Goal: Task Accomplishment & Management: Use online tool/utility

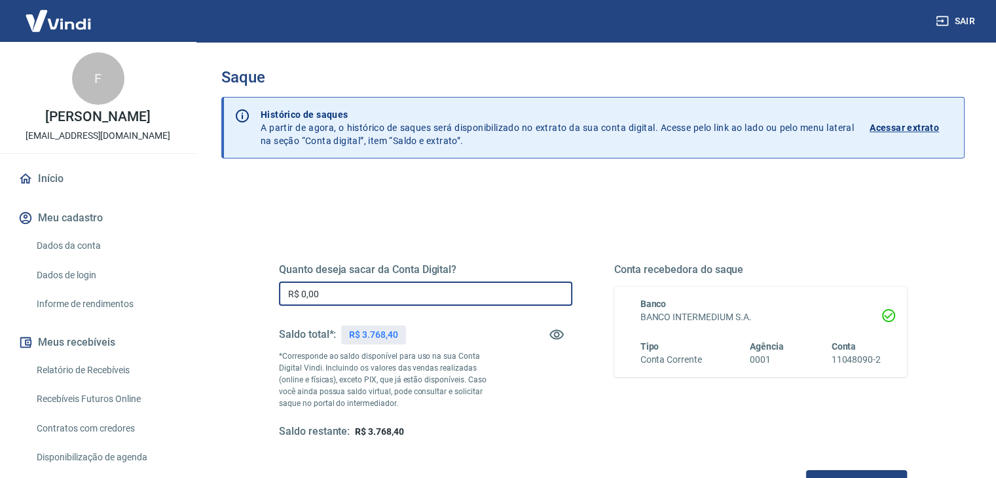
click at [428, 292] on input "R$ 0,00" at bounding box center [425, 294] width 293 height 24
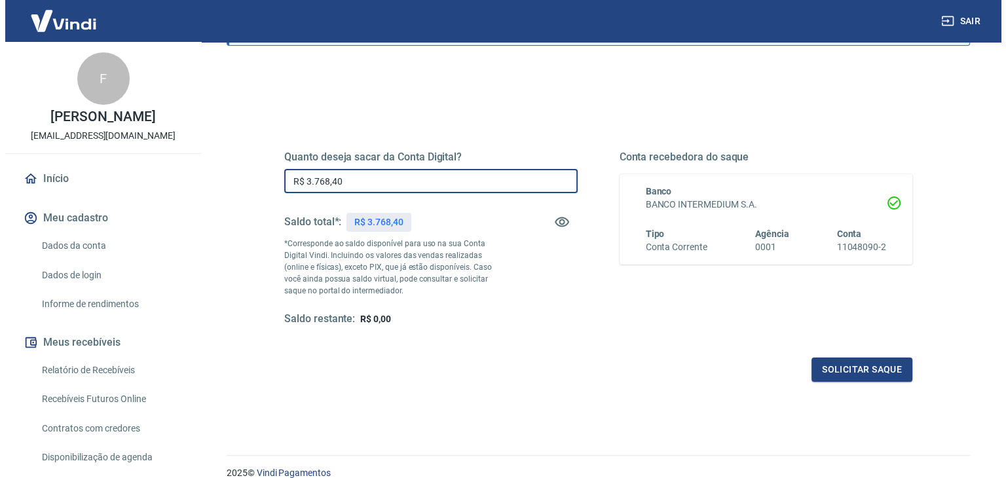
scroll to position [169, 0]
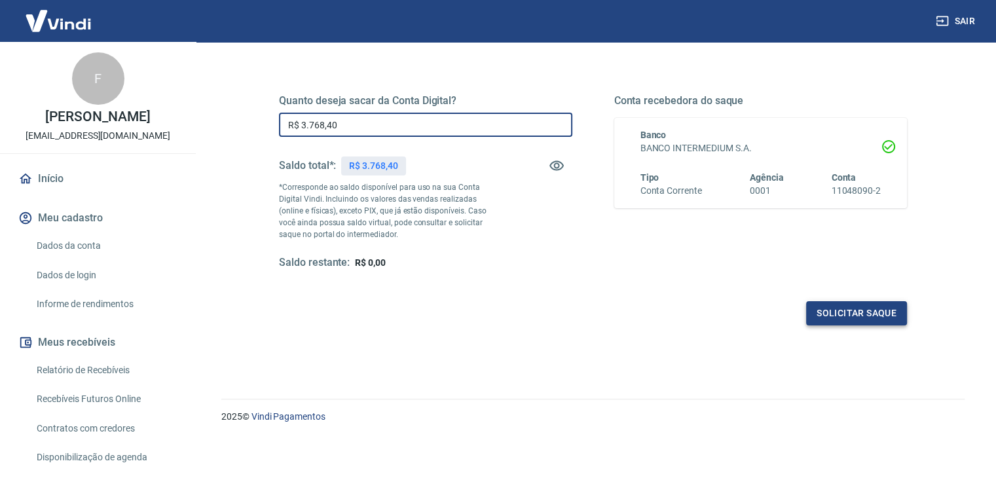
type input "R$ 3.768,40"
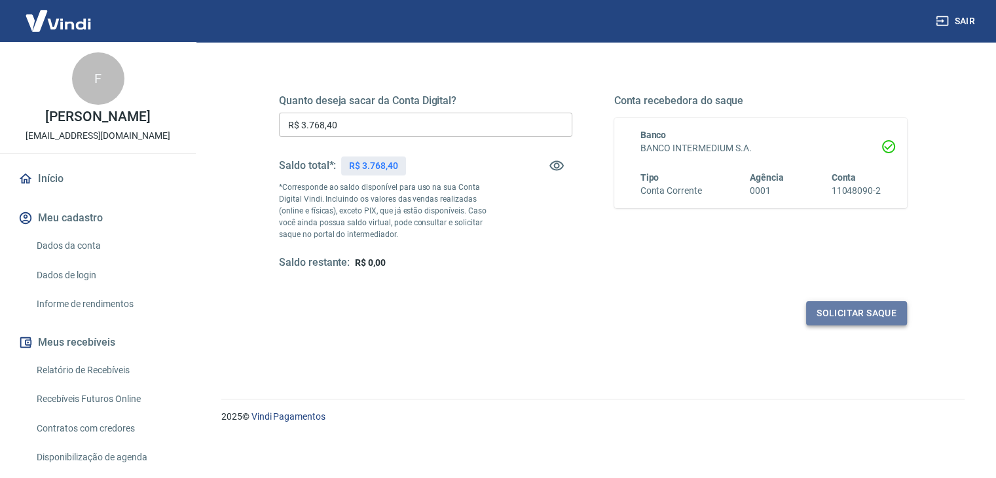
click at [849, 306] on button "Solicitar saque" at bounding box center [856, 313] width 101 height 24
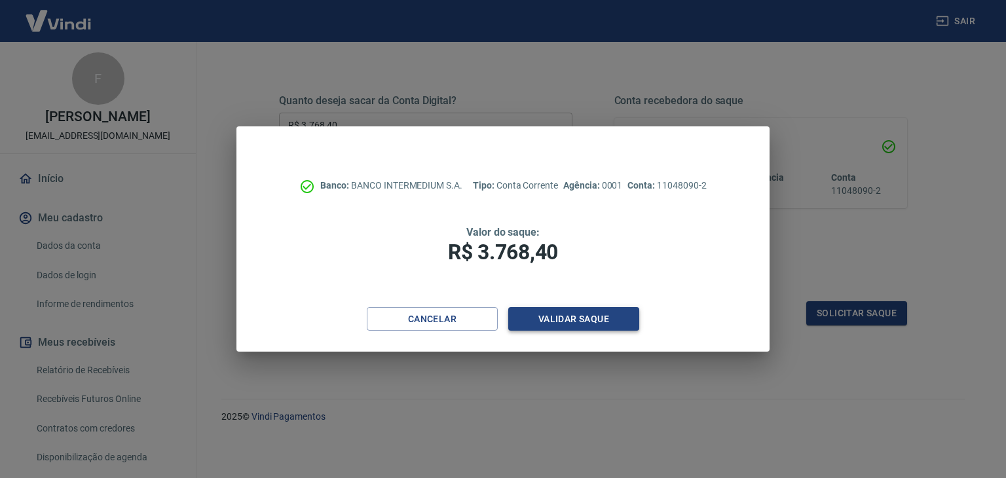
click at [612, 308] on button "Validar saque" at bounding box center [573, 319] width 131 height 24
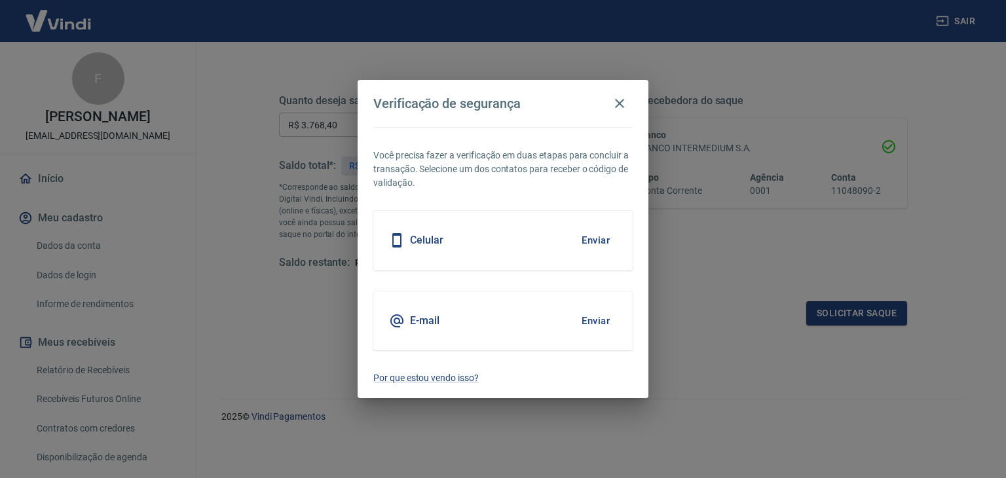
click at [589, 320] on button "Enviar" at bounding box center [595, 321] width 43 height 28
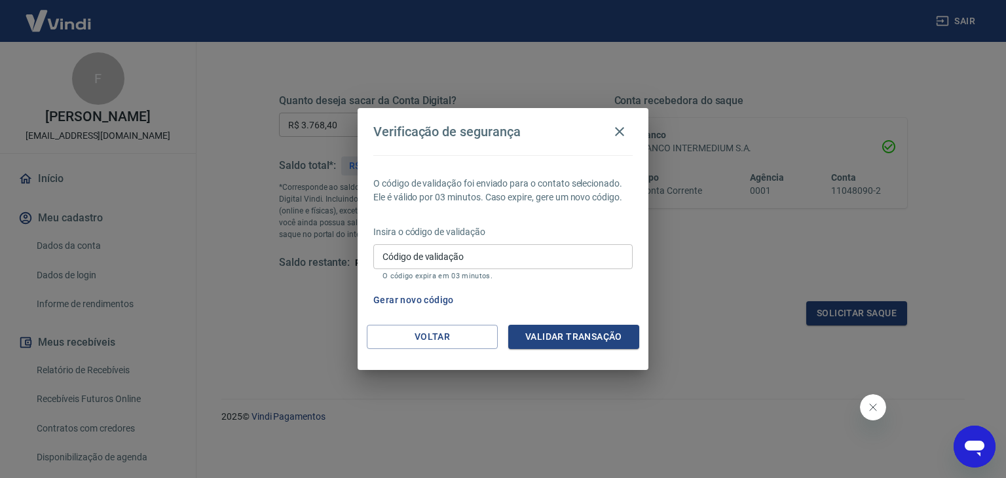
scroll to position [0, 0]
click at [502, 242] on div "Insira o código de validação Código de validação Código de validação O código e…" at bounding box center [502, 253] width 259 height 57
click at [498, 255] on input "Código de validação" at bounding box center [502, 256] width 259 height 24
paste input "634358"
type input "634358"
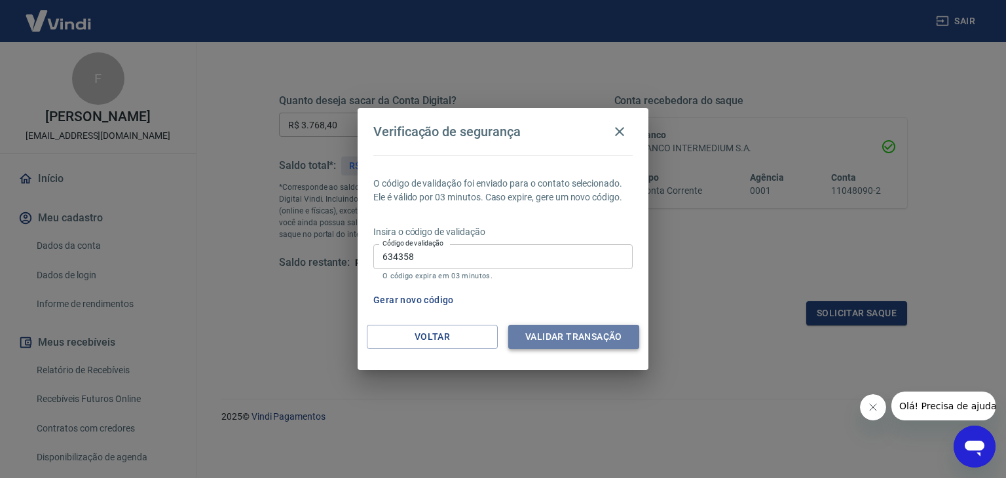
click at [579, 328] on button "Validar transação" at bounding box center [573, 337] width 131 height 24
